Goal: Check status: Check status

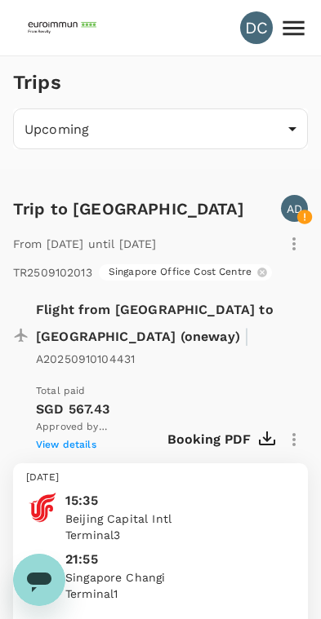
click at [306, 21] on icon at bounding box center [293, 28] width 29 height 29
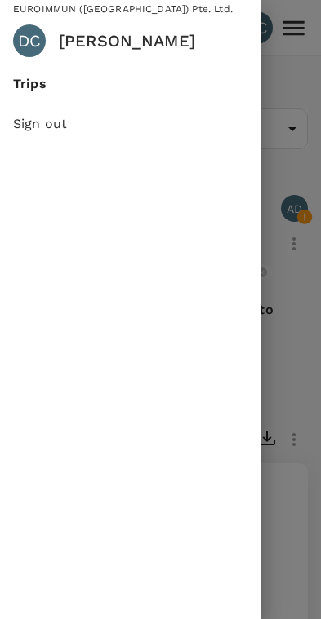
click at [30, 29] on div "DC" at bounding box center [29, 40] width 33 height 33
click at [46, 51] on div "DC" at bounding box center [36, 40] width 46 height 33
click at [35, 35] on div "DC" at bounding box center [29, 40] width 33 height 33
click at [34, 35] on div "DC" at bounding box center [29, 40] width 33 height 33
click at [33, 33] on div "DC" at bounding box center [29, 40] width 33 height 33
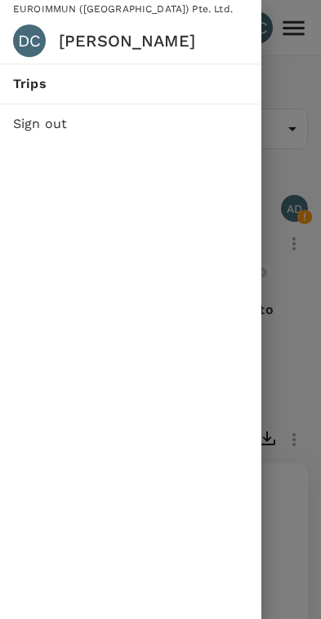
click at [34, 86] on span "Trips" at bounding box center [130, 84] width 235 height 20
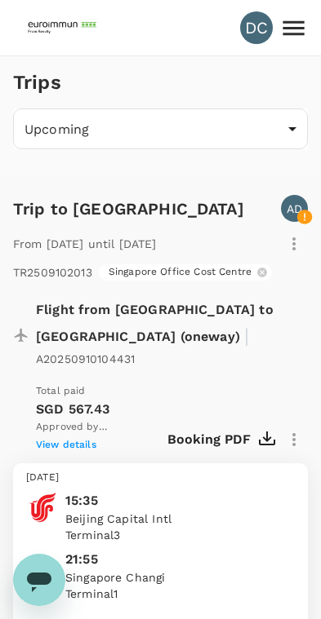
click at [264, 20] on div "DC" at bounding box center [256, 27] width 33 height 33
click at [255, 33] on div "DC" at bounding box center [256, 27] width 33 height 33
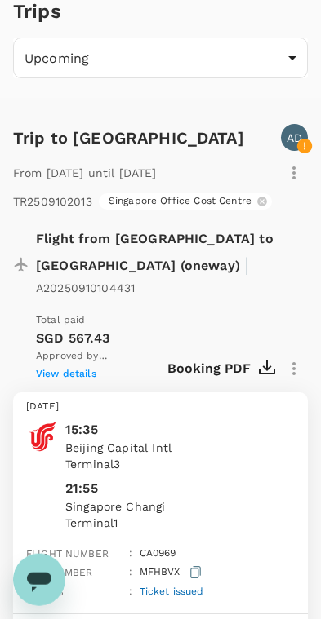
scroll to position [65, 0]
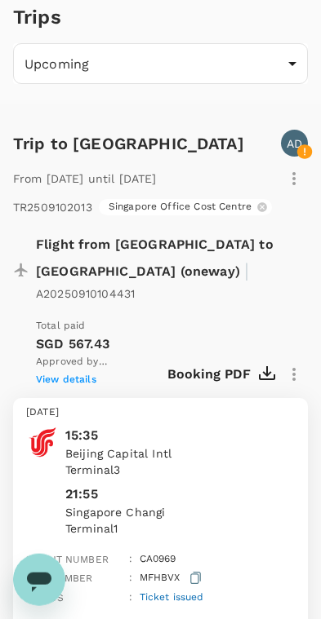
click at [297, 174] on icon "button" at bounding box center [294, 179] width 20 height 20
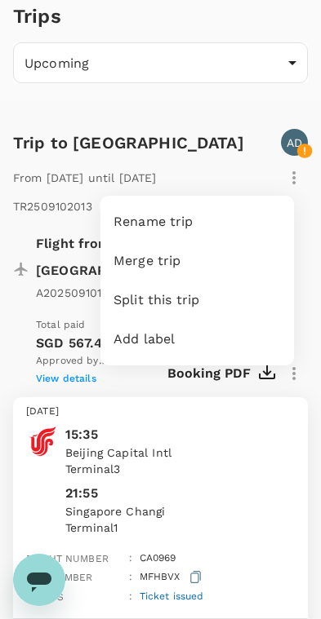
click at [212, 133] on div at bounding box center [160, 309] width 321 height 619
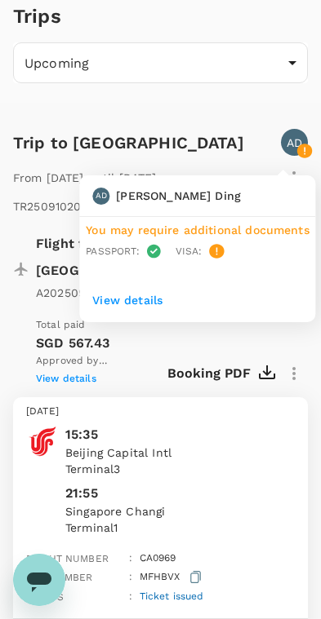
click at [295, 141] on p "AD" at bounding box center [294, 143] width 16 height 16
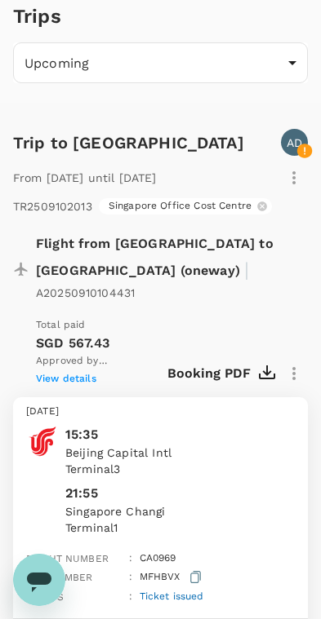
click at [134, 316] on div "Total paid SGD 567.43 Approved by [PERSON_NAME] View details" at bounding box center [101, 352] width 131 height 72
click at [80, 373] on span "View details" at bounding box center [66, 378] width 60 height 11
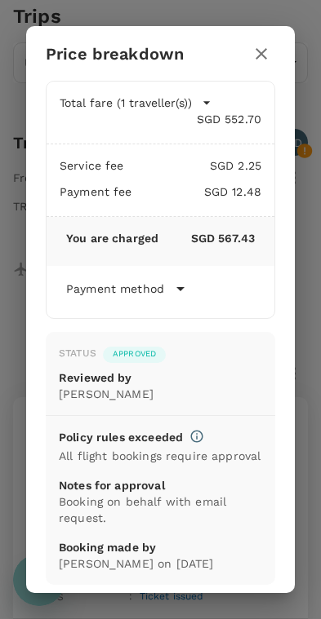
scroll to position [0, 0]
click at [255, 50] on icon "button" at bounding box center [261, 54] width 20 height 20
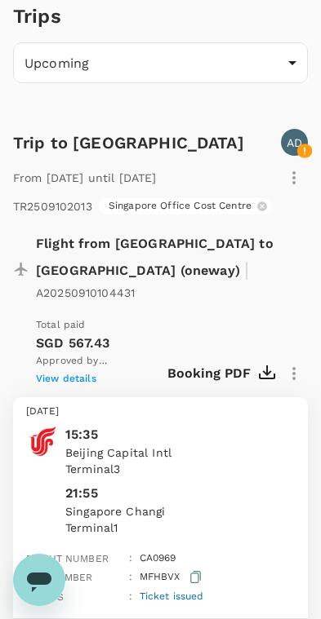
click at [294, 182] on icon "button" at bounding box center [293, 177] width 3 height 13
click at [301, 144] on div at bounding box center [160, 309] width 321 height 619
click at [57, 121] on div "Trip to [GEOGRAPHIC_DATA] AD" at bounding box center [157, 132] width 301 height 47
click at [76, 373] on span "View details" at bounding box center [66, 378] width 60 height 11
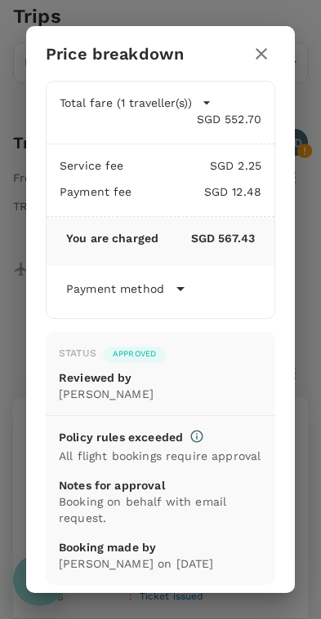
click at [261, 50] on icon "button" at bounding box center [261, 54] width 20 height 20
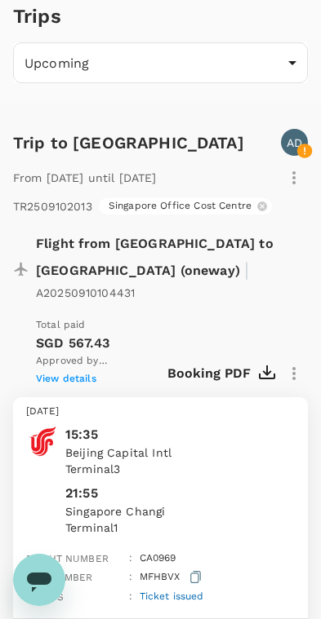
click at [33, 117] on div "Trip to [GEOGRAPHIC_DATA] AD" at bounding box center [157, 132] width 301 height 47
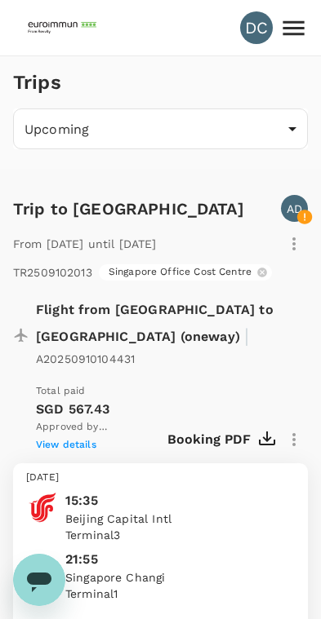
click at [255, 34] on div "DC" at bounding box center [256, 27] width 33 height 33
click at [255, 33] on div "DC" at bounding box center [256, 27] width 33 height 33
click at [255, 32] on div "DC" at bounding box center [256, 27] width 33 height 33
click at [237, 42] on div "DC" at bounding box center [160, 27] width 295 height 55
